Goal: Complete application form

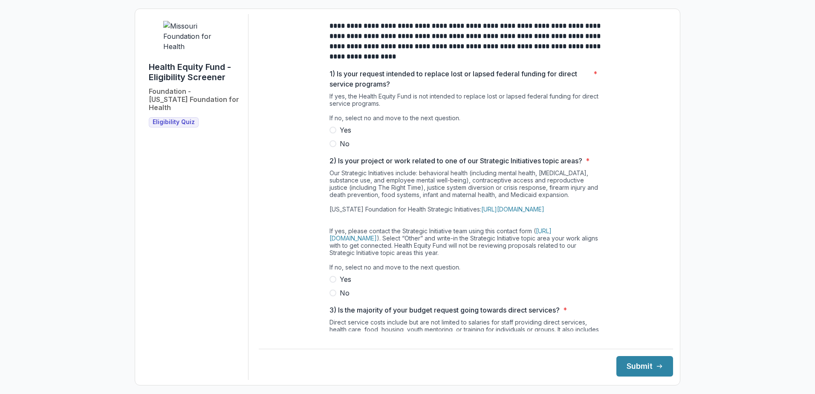
click at [332, 147] on span at bounding box center [332, 143] width 7 height 7
click at [333, 296] on span at bounding box center [332, 292] width 7 height 7
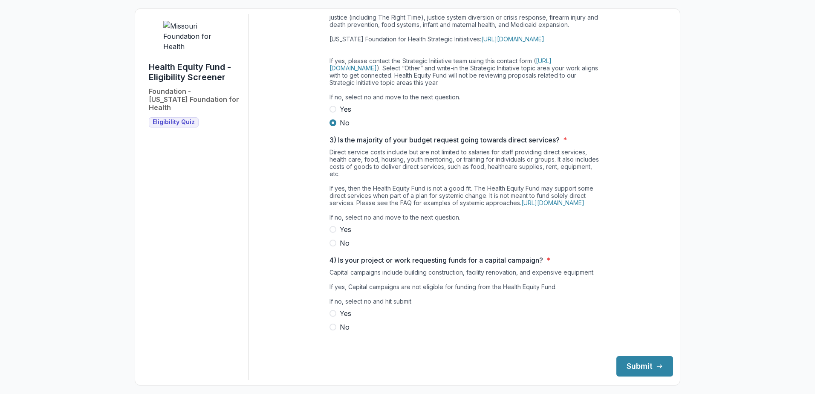
scroll to position [170, 0]
click at [335, 234] on label "Yes" at bounding box center [465, 229] width 273 height 10
click at [332, 246] on span at bounding box center [332, 242] width 7 height 7
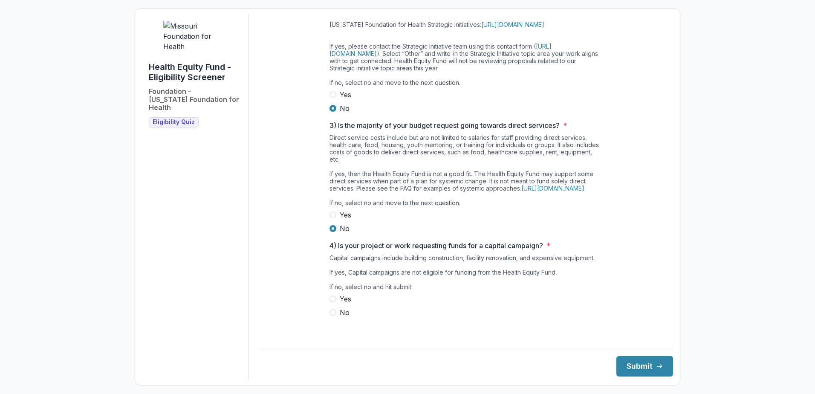
click at [330, 316] on span at bounding box center [332, 312] width 7 height 7
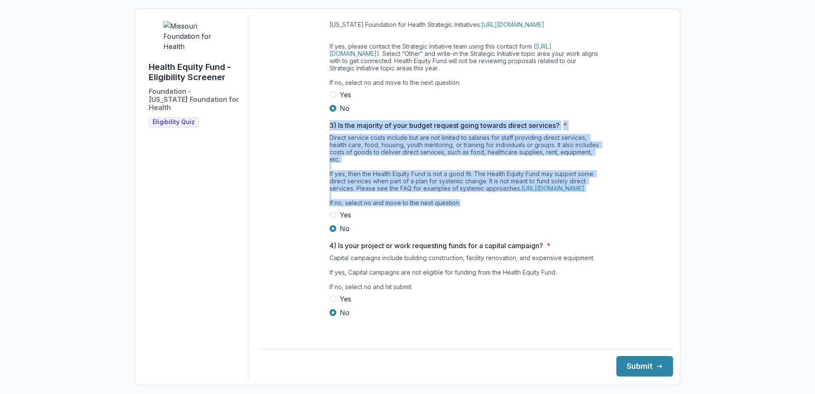
drag, startPoint x: 323, startPoint y: 125, endPoint x: 487, endPoint y: 211, distance: 185.7
click at [487, 211] on div "**********" at bounding box center [466, 81] width 286 height 502
drag, startPoint x: 487, startPoint y: 211, endPoint x: 462, endPoint y: 148, distance: 68.1
copy div "3) Is the majority of your budget request going towards direct services? * Dire…"
